Goal: Book appointment/travel/reservation

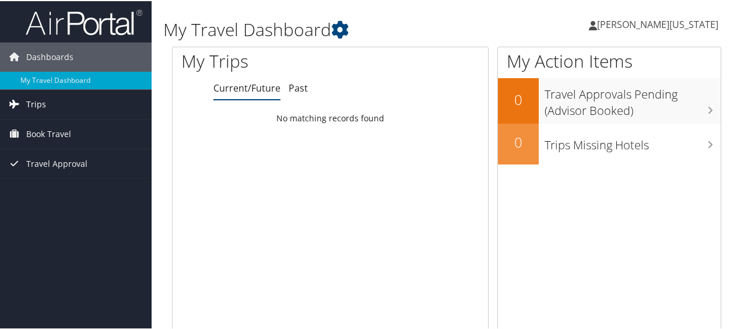
click at [35, 107] on span "Trips" at bounding box center [36, 103] width 20 height 29
click at [37, 178] on span "Book Travel" at bounding box center [48, 185] width 45 height 29
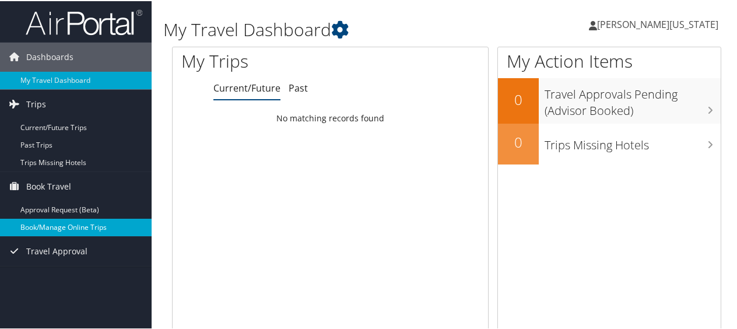
click at [78, 226] on link "Book/Manage Online Trips" at bounding box center [76, 225] width 152 height 17
click at [100, 222] on link "Book/Manage Online Trips" at bounding box center [76, 225] width 152 height 17
click at [47, 226] on link "Book/Manage Online Trips" at bounding box center [76, 225] width 152 height 17
